Goal: Feedback & Contribution: Contribute content

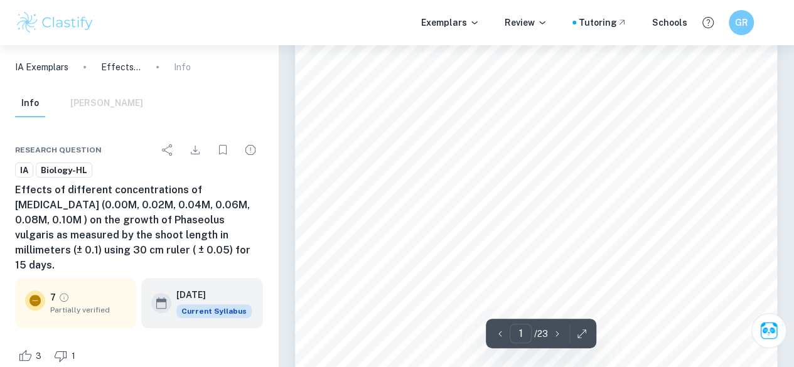
scroll to position [36, 0]
click at [74, 304] on span "Partially verified" at bounding box center [88, 309] width 76 height 11
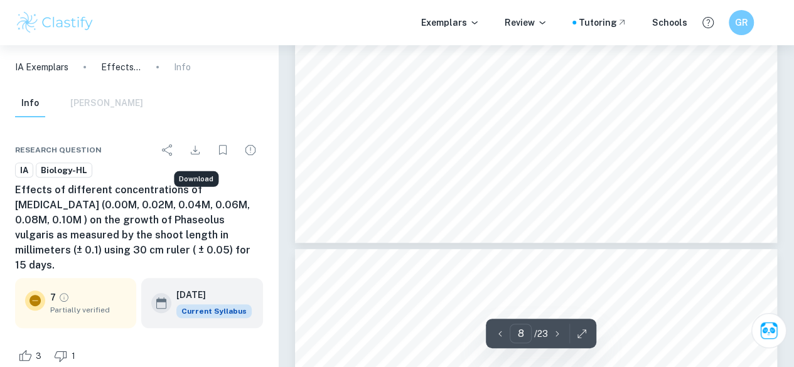
click at [196, 151] on icon "Download" at bounding box center [195, 149] width 15 height 15
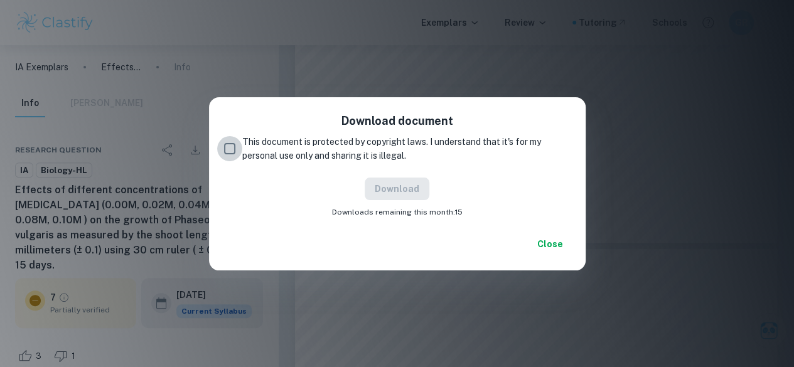
click at [220, 147] on input "This document is protected by copyright laws. I understand that it's for my per…" at bounding box center [229, 148] width 25 height 25
checkbox input "true"
click at [389, 188] on button "Download" at bounding box center [397, 189] width 65 height 23
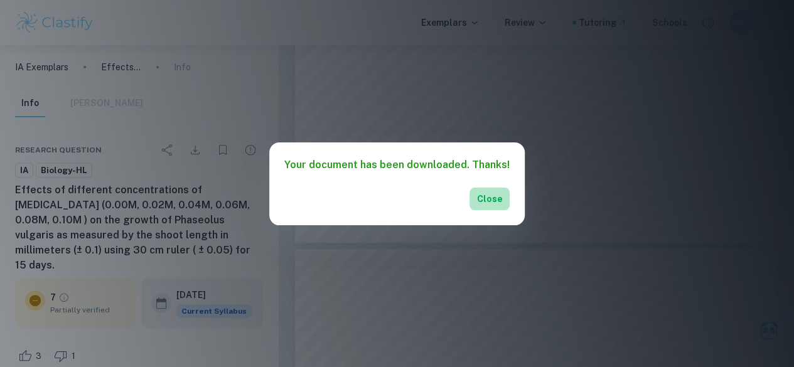
click at [481, 196] on button "Close" at bounding box center [490, 199] width 40 height 23
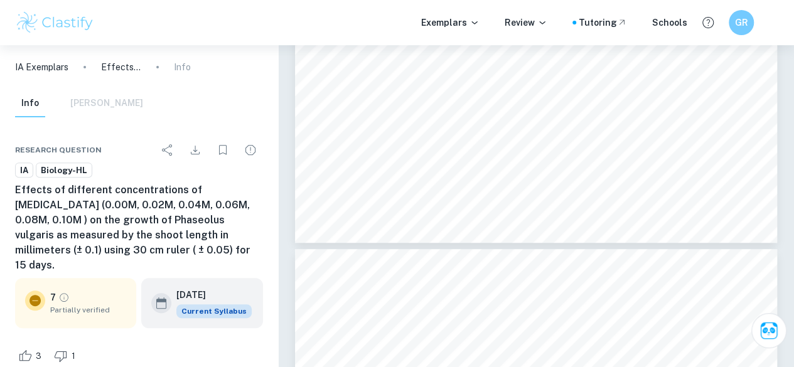
click at [220, 151] on icon "Bookmark" at bounding box center [222, 149] width 15 height 15
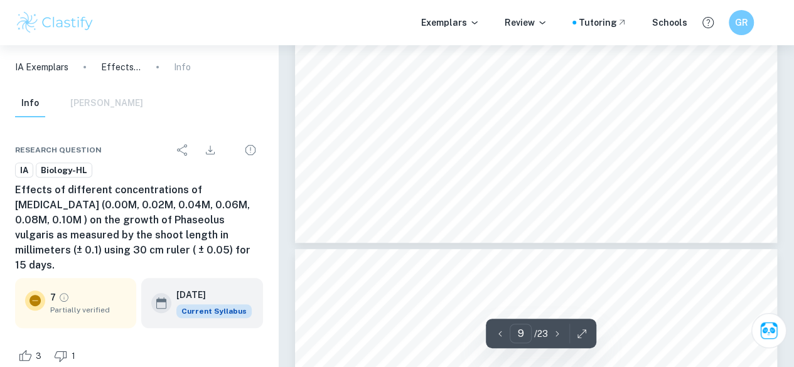
scroll to position [5009, 0]
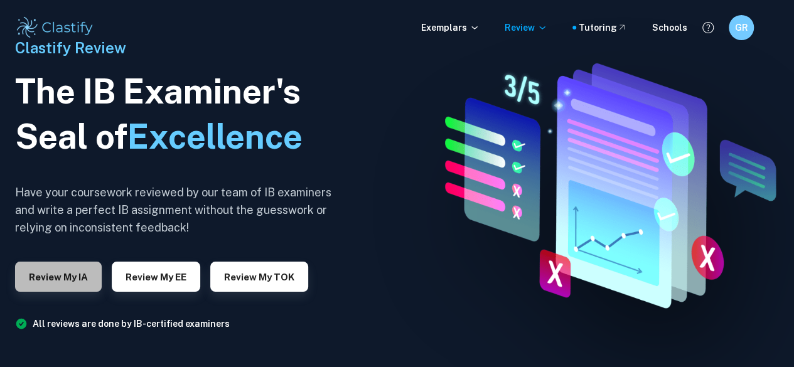
click at [56, 276] on button "Review my IA" at bounding box center [58, 277] width 87 height 30
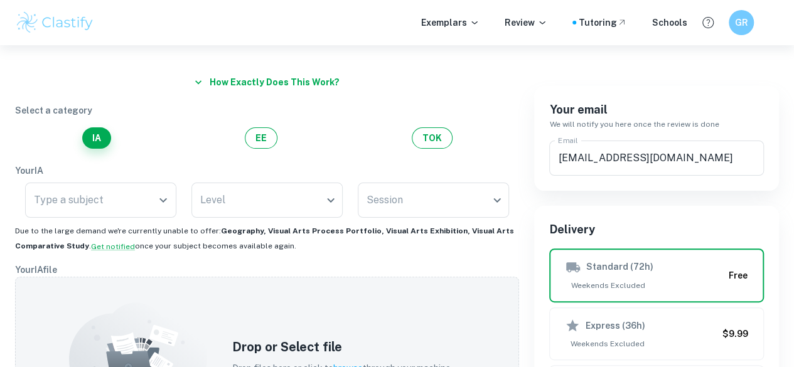
scroll to position [78, 0]
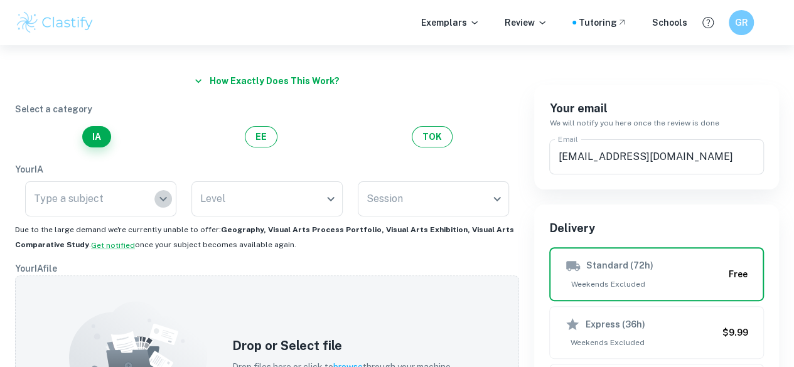
click at [164, 198] on icon "Open" at bounding box center [163, 199] width 8 height 4
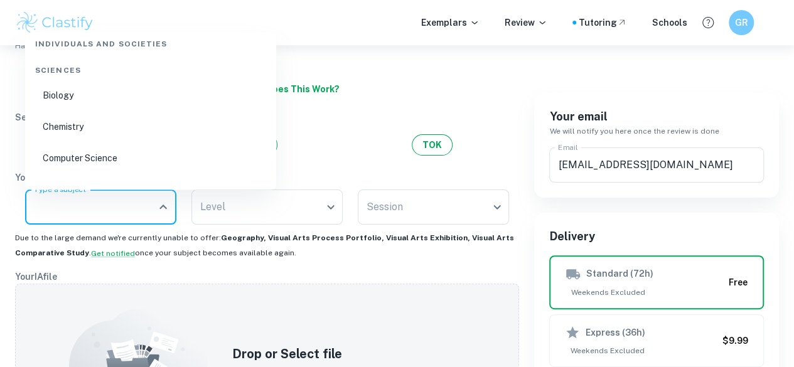
scroll to position [375, 0]
click at [54, 89] on li "Biology" at bounding box center [150, 96] width 241 height 29
type input "Biology"
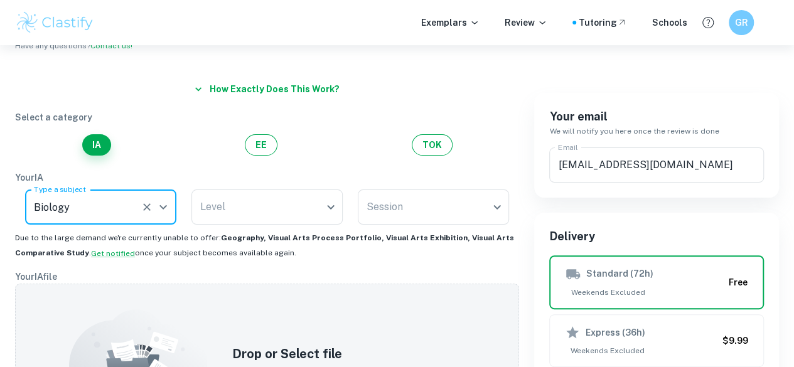
click at [327, 205] on body "We value your privacy We use cookies to enhance your browsing experience, serve…" at bounding box center [397, 158] width 794 height 367
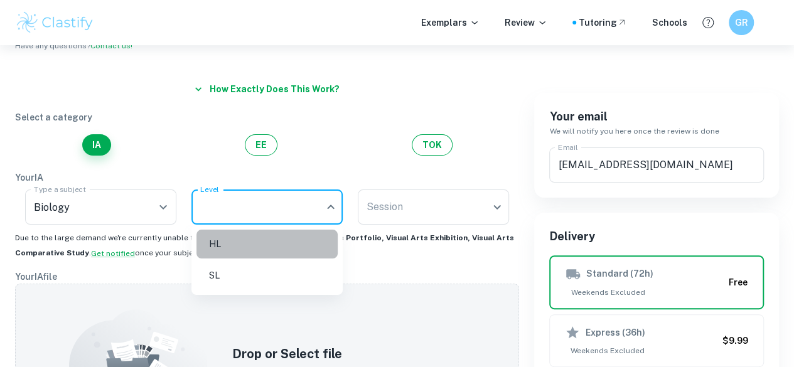
click at [207, 239] on li "HL" at bounding box center [266, 244] width 141 height 29
type input "HL"
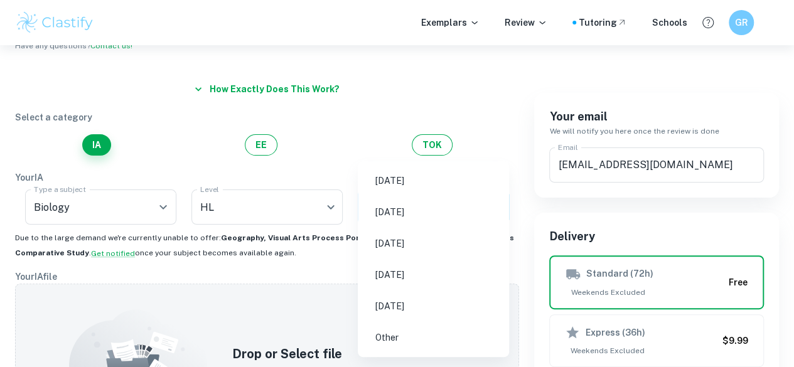
click at [401, 201] on body "We value your privacy We use cookies to enhance your browsing experience, serve…" at bounding box center [397, 158] width 794 height 367
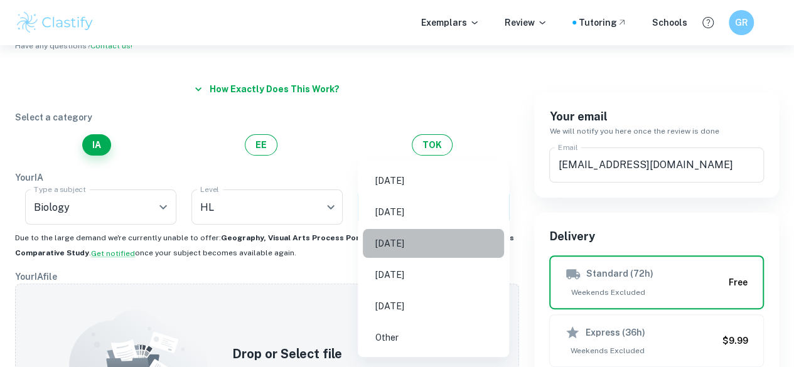
click at [412, 244] on li "[DATE]" at bounding box center [433, 243] width 141 height 29
type input "M26"
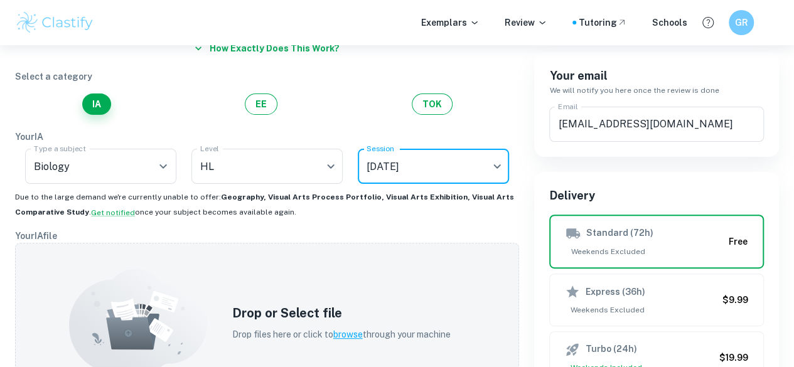
scroll to position [107, 0]
